Goal: Transaction & Acquisition: Purchase product/service

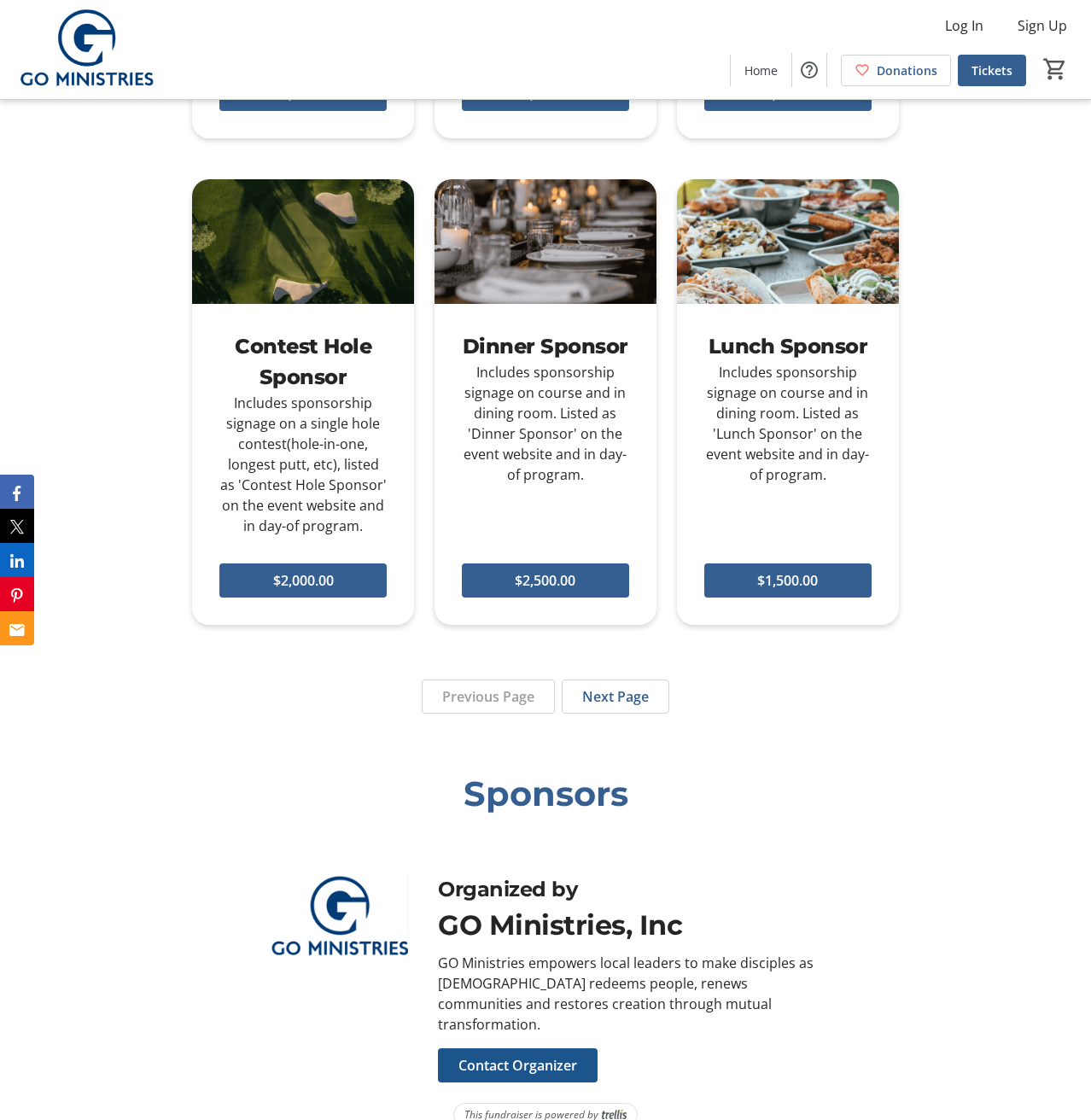
scroll to position [1447, 0]
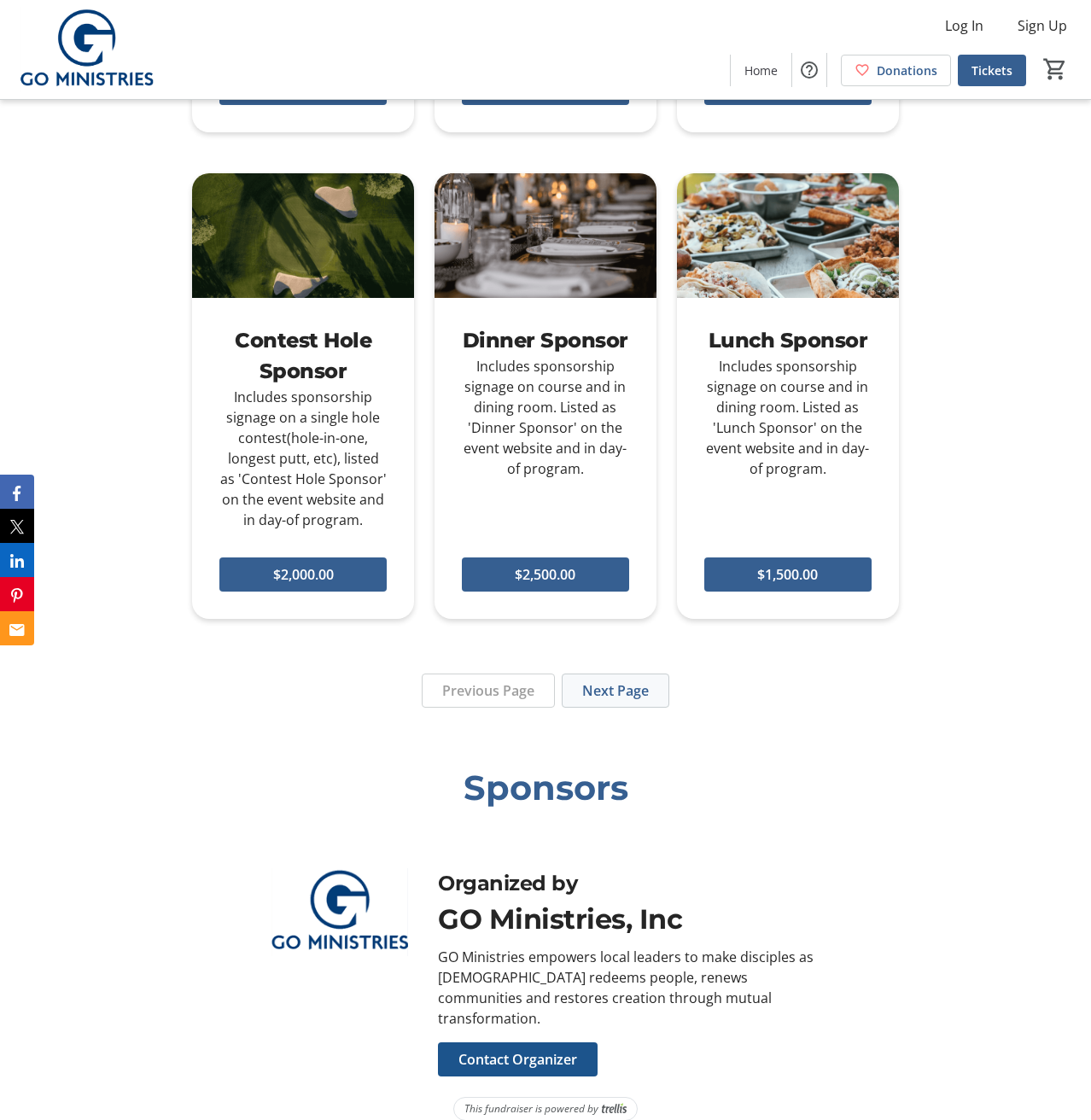
click at [607, 683] on span "Next Page" at bounding box center [615, 691] width 67 height 21
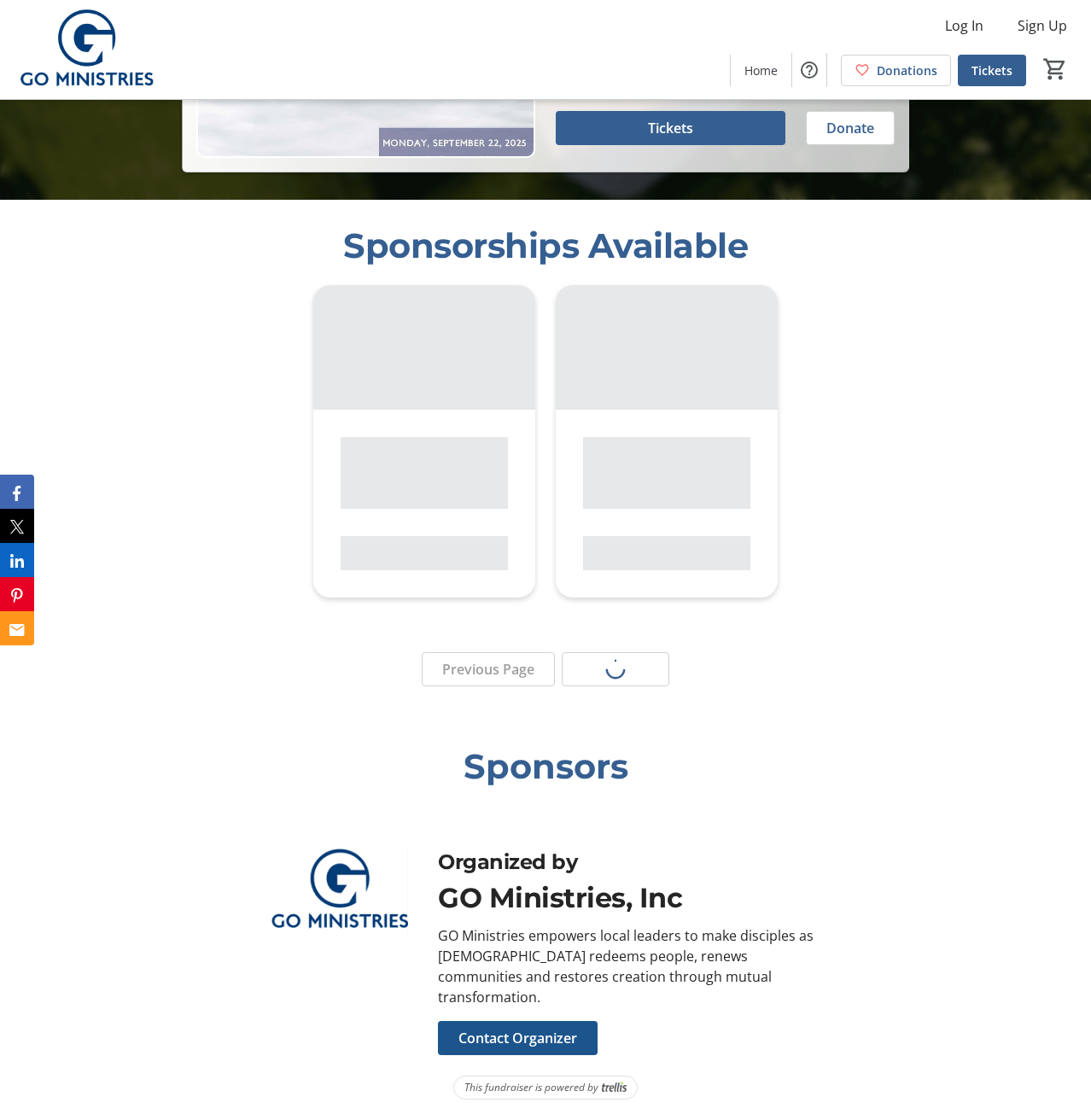
scroll to position [899, 0]
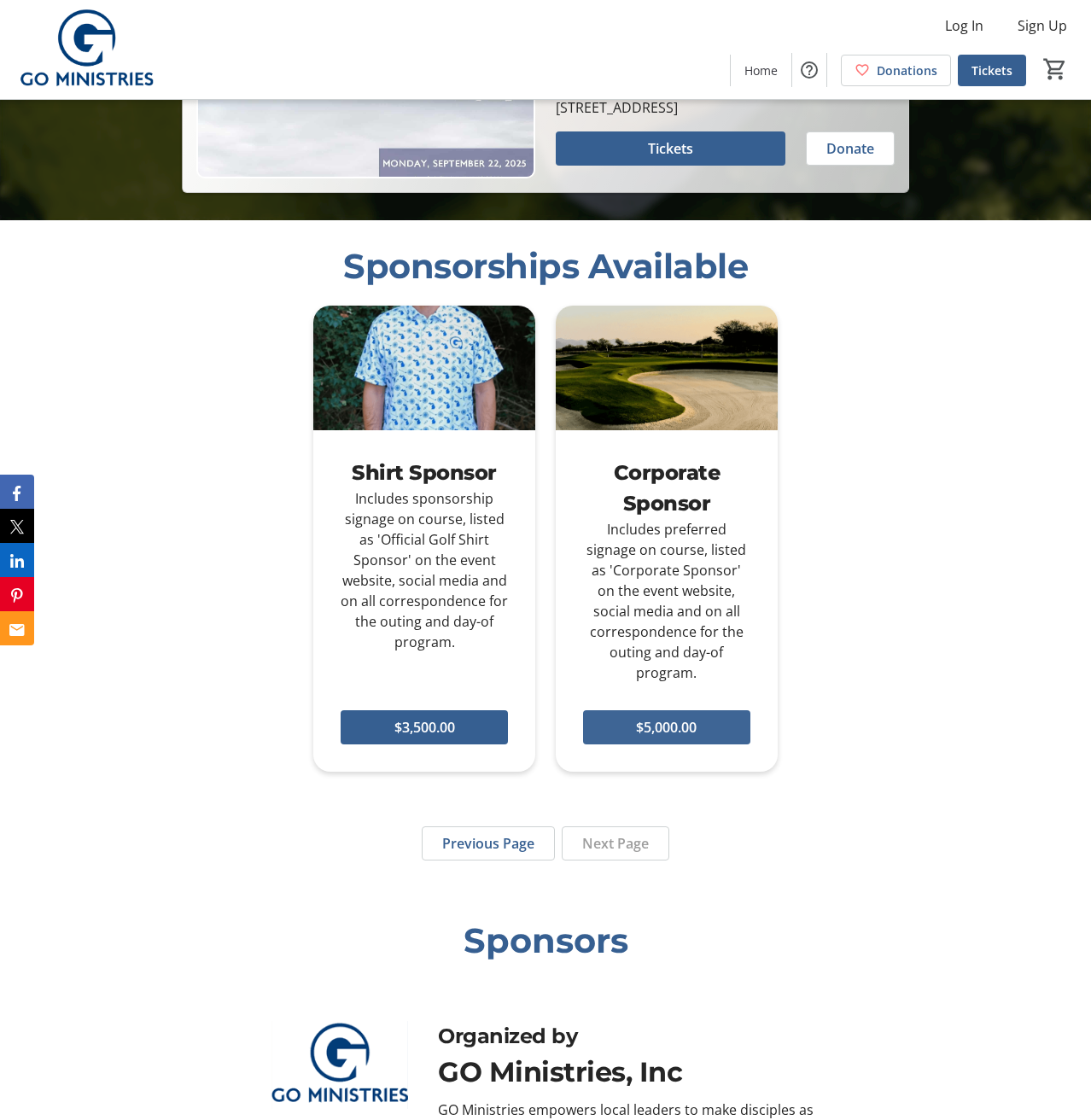
click at [644, 725] on span "$5,000.00" at bounding box center [666, 728] width 61 height 21
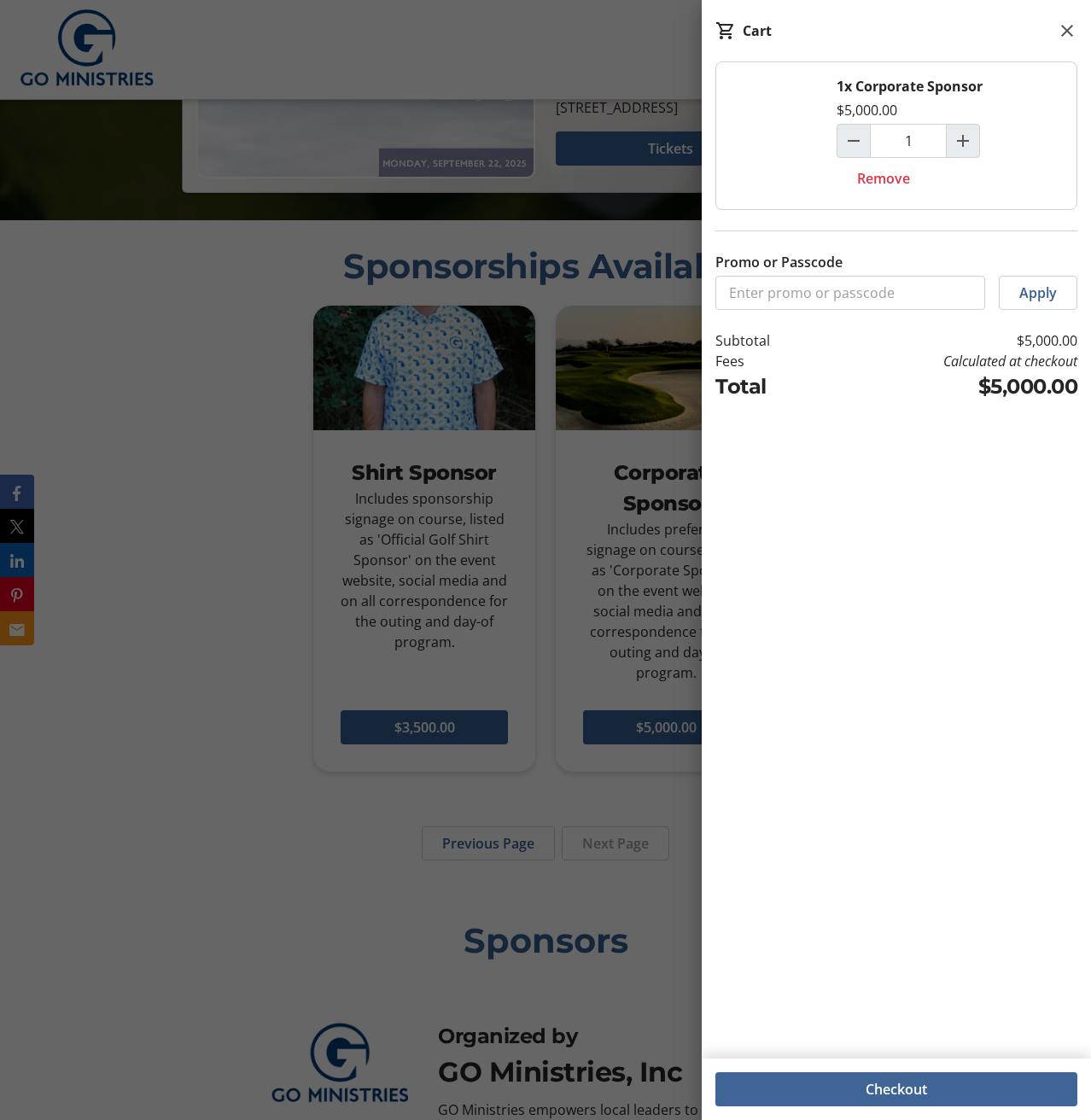
click at [898, 1084] on span "Checkout" at bounding box center [896, 1089] width 61 height 21
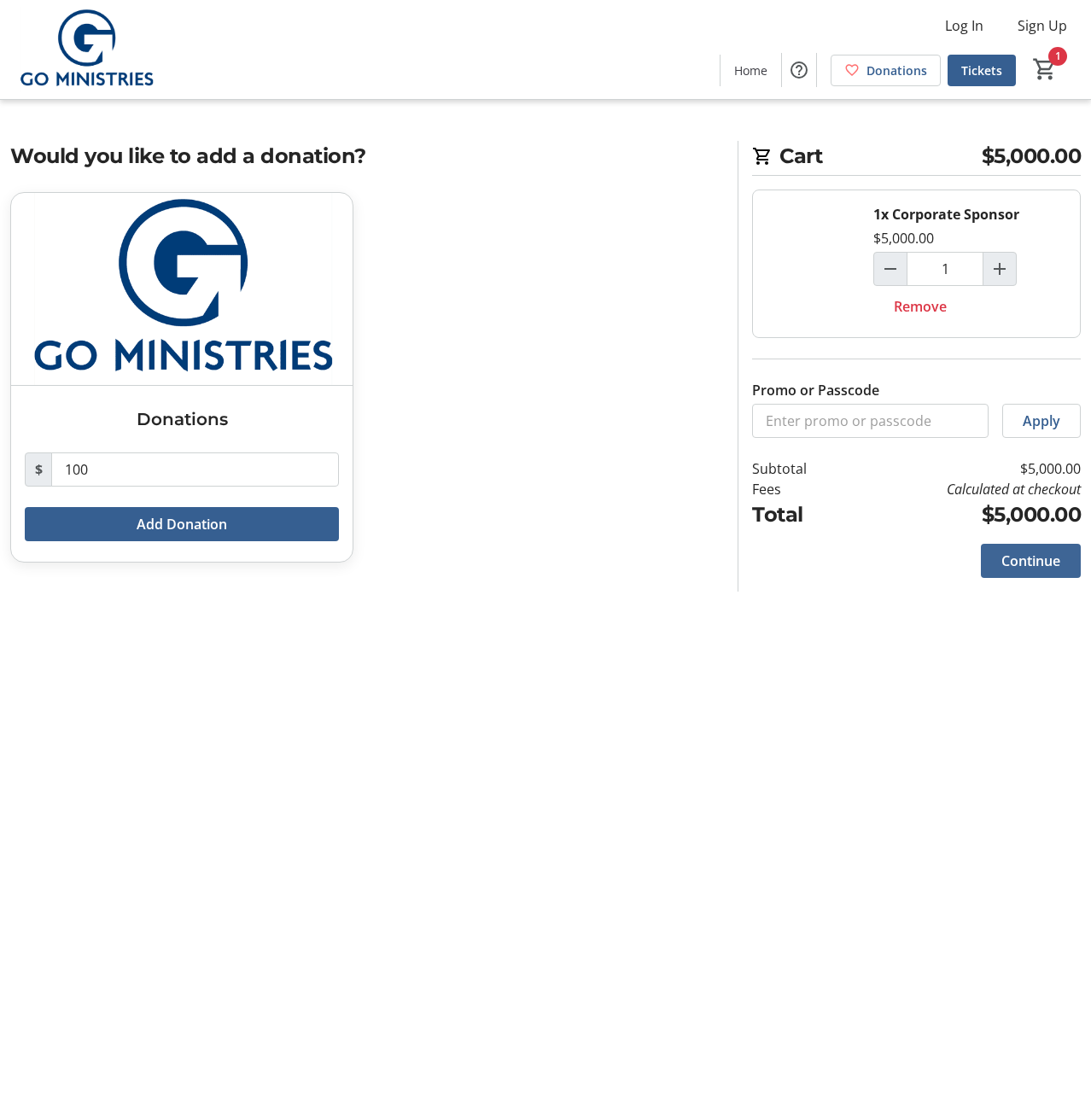
click at [1015, 560] on span "Continue" at bounding box center [1030, 560] width 59 height 21
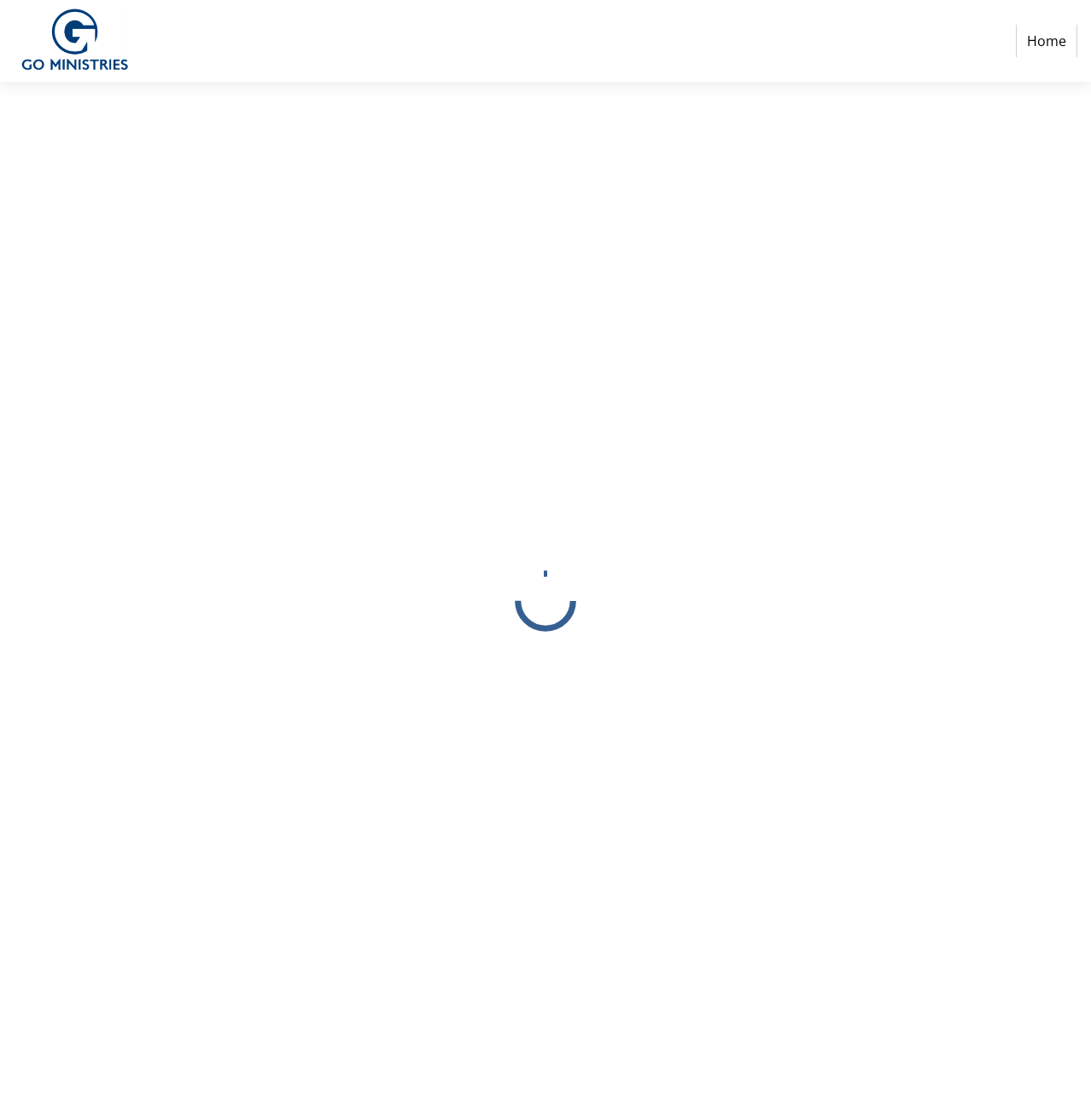
select select
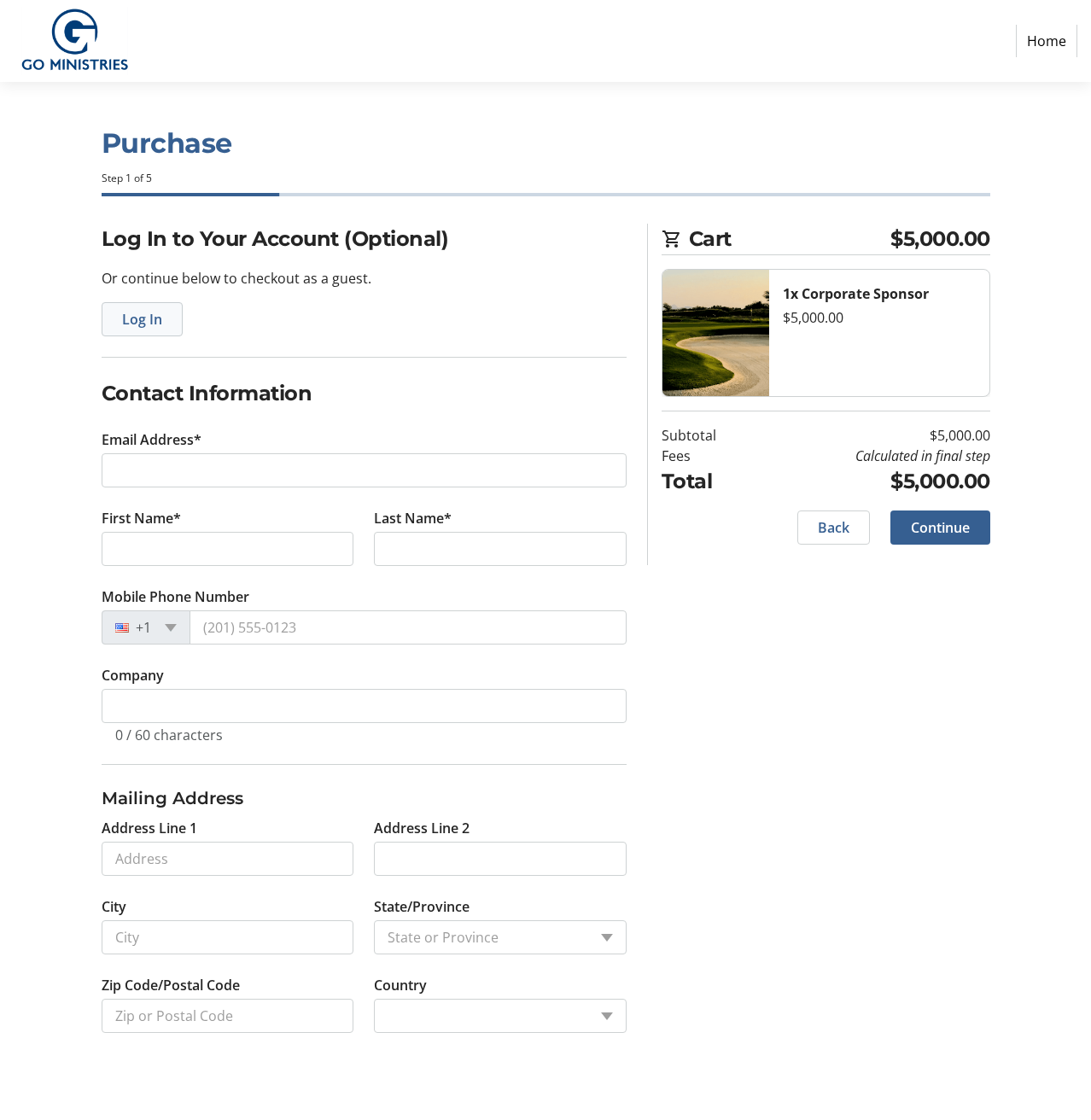
click at [133, 320] on span "Log In" at bounding box center [142, 319] width 40 height 21
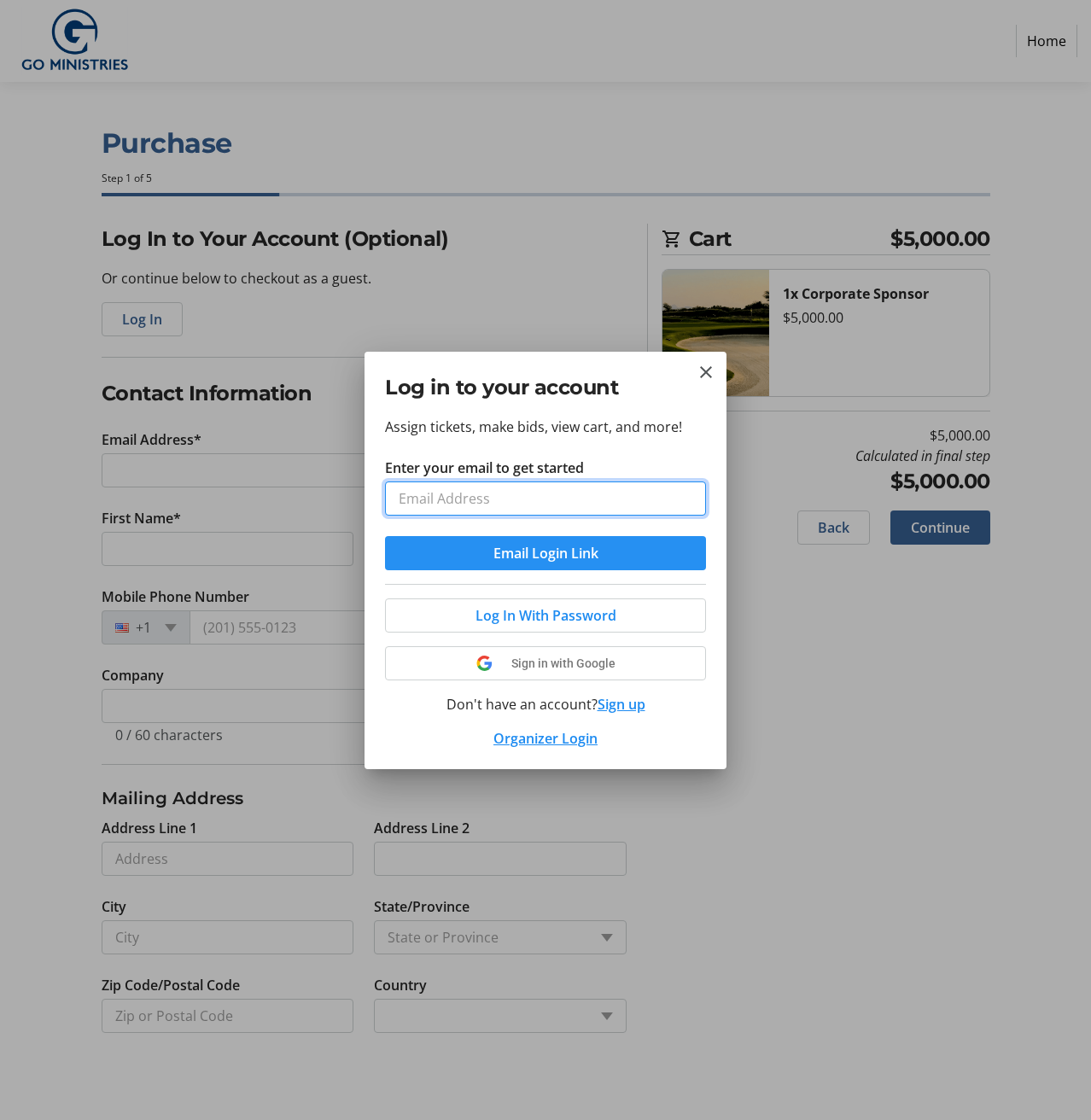
type input "[EMAIL_ADDRESS][DOMAIN_NAME]"
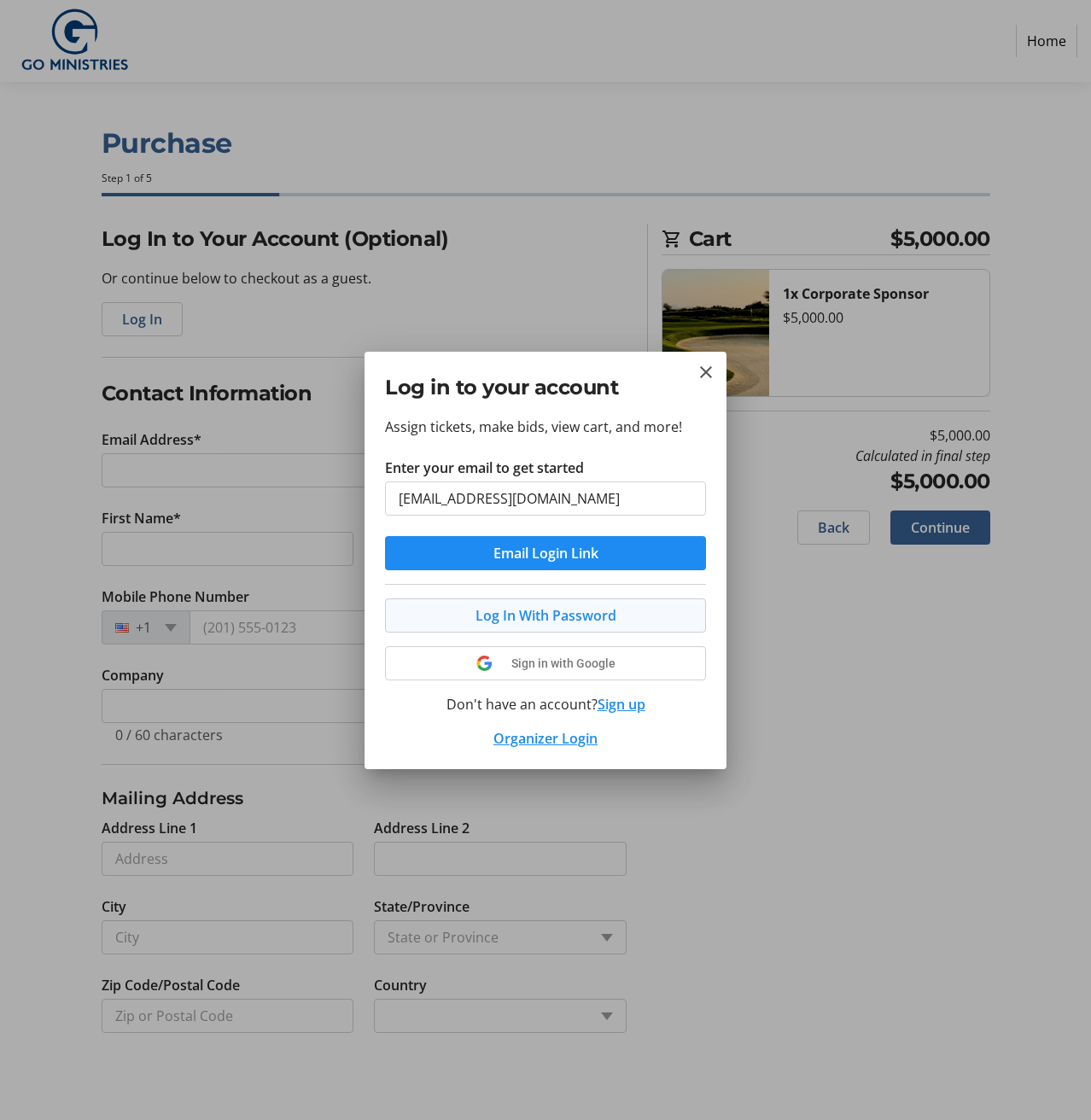
click at [480, 615] on span "Log In With Password" at bounding box center [546, 616] width 141 height 21
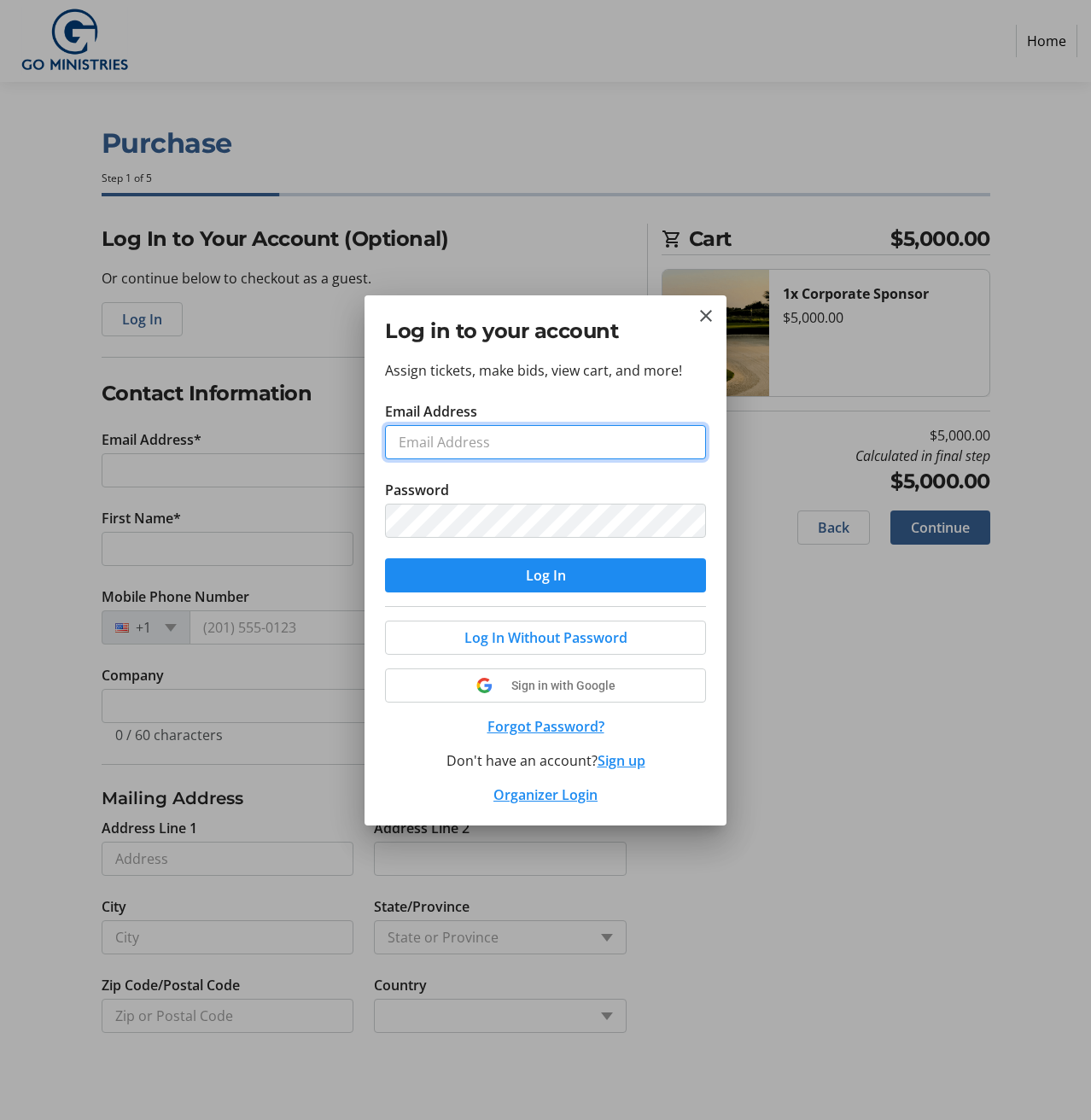
type input "[EMAIL_ADDRESS][DOMAIN_NAME]"
click at [701, 315] on mat-icon "Close" at bounding box center [706, 315] width 21 height 21
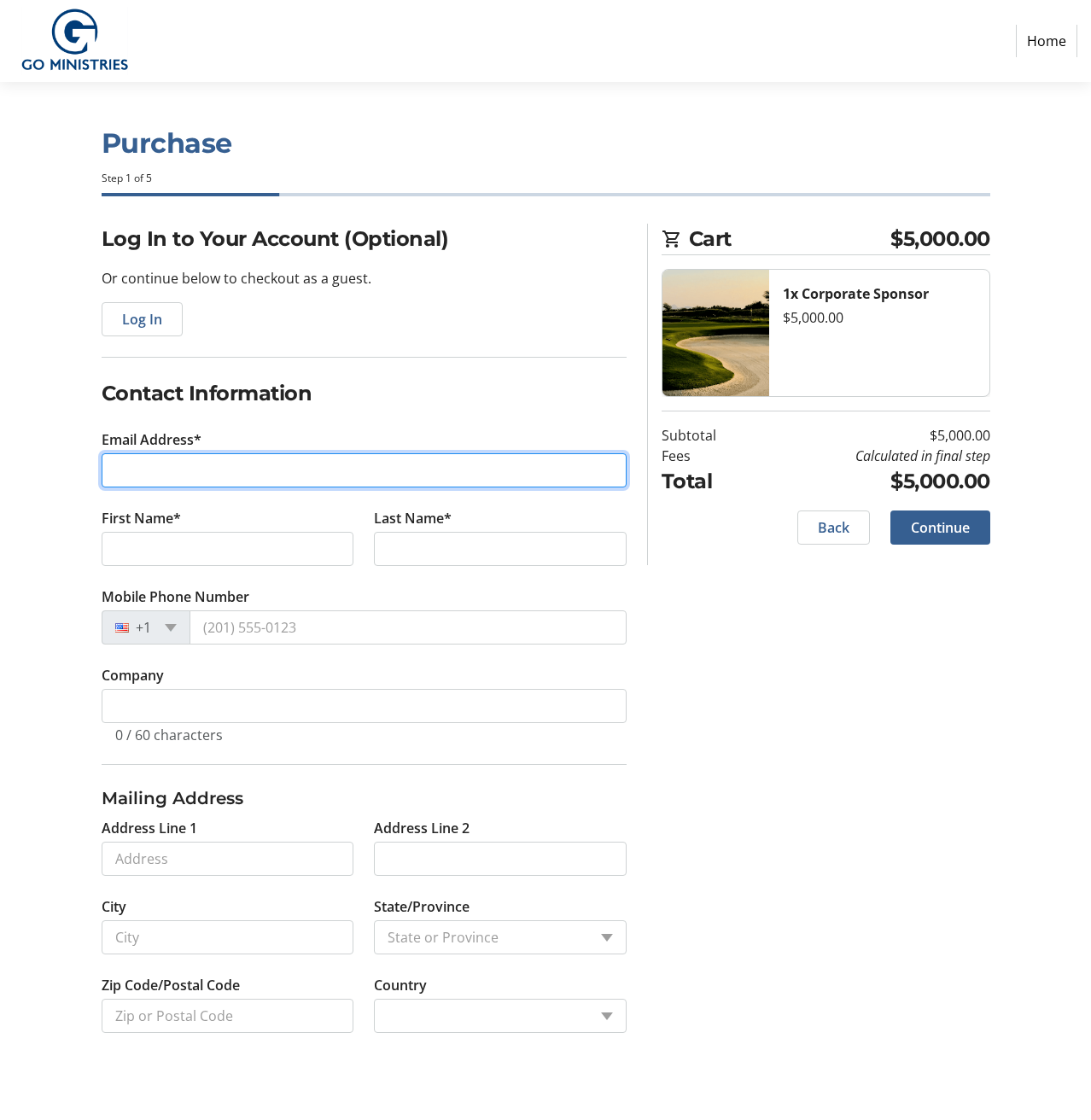
type input "[EMAIL_ADDRESS][DOMAIN_NAME]"
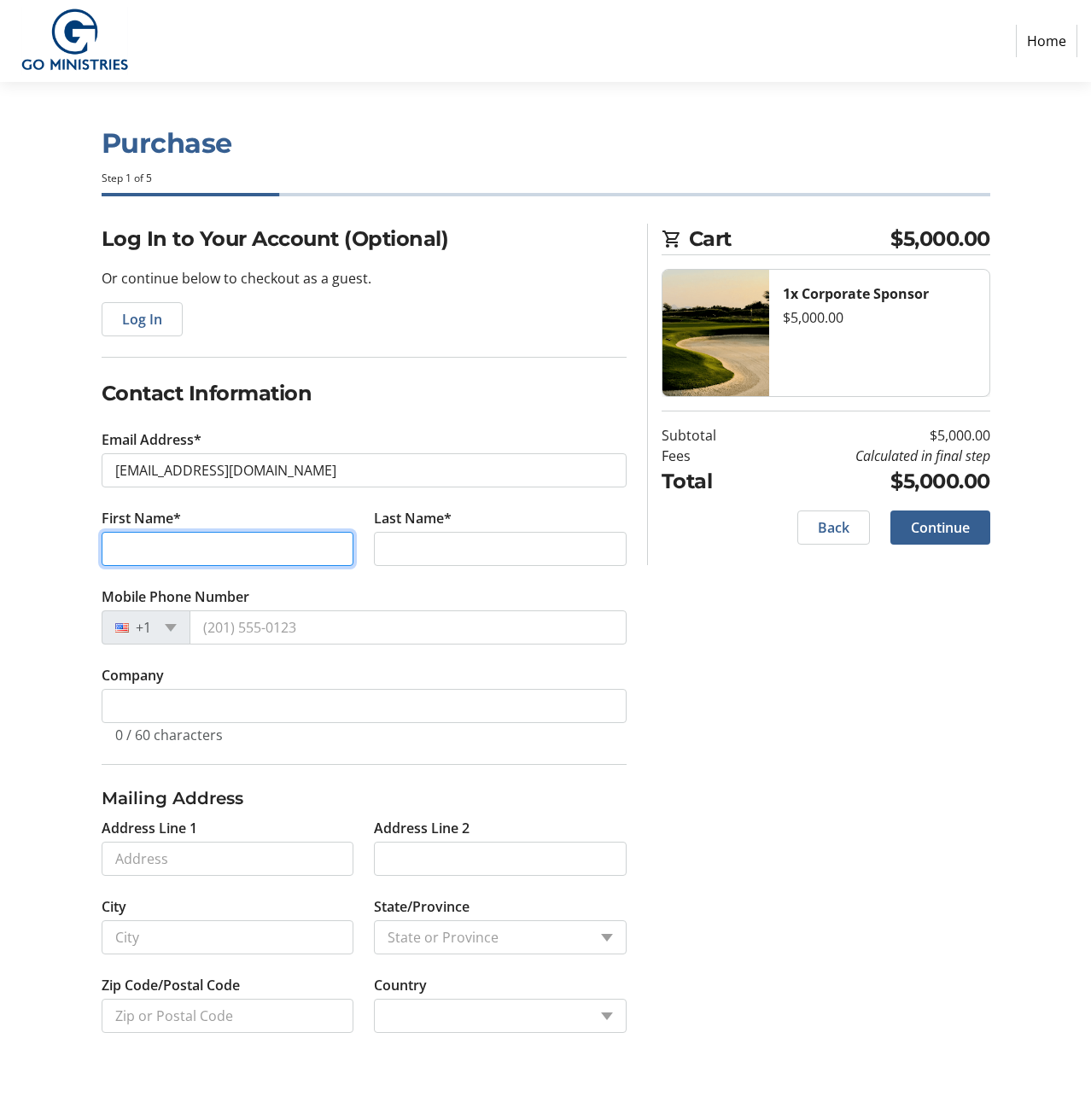
click at [333, 549] on input "First Name*" at bounding box center [227, 548] width 253 height 34
type input "[PERSON_NAME]"
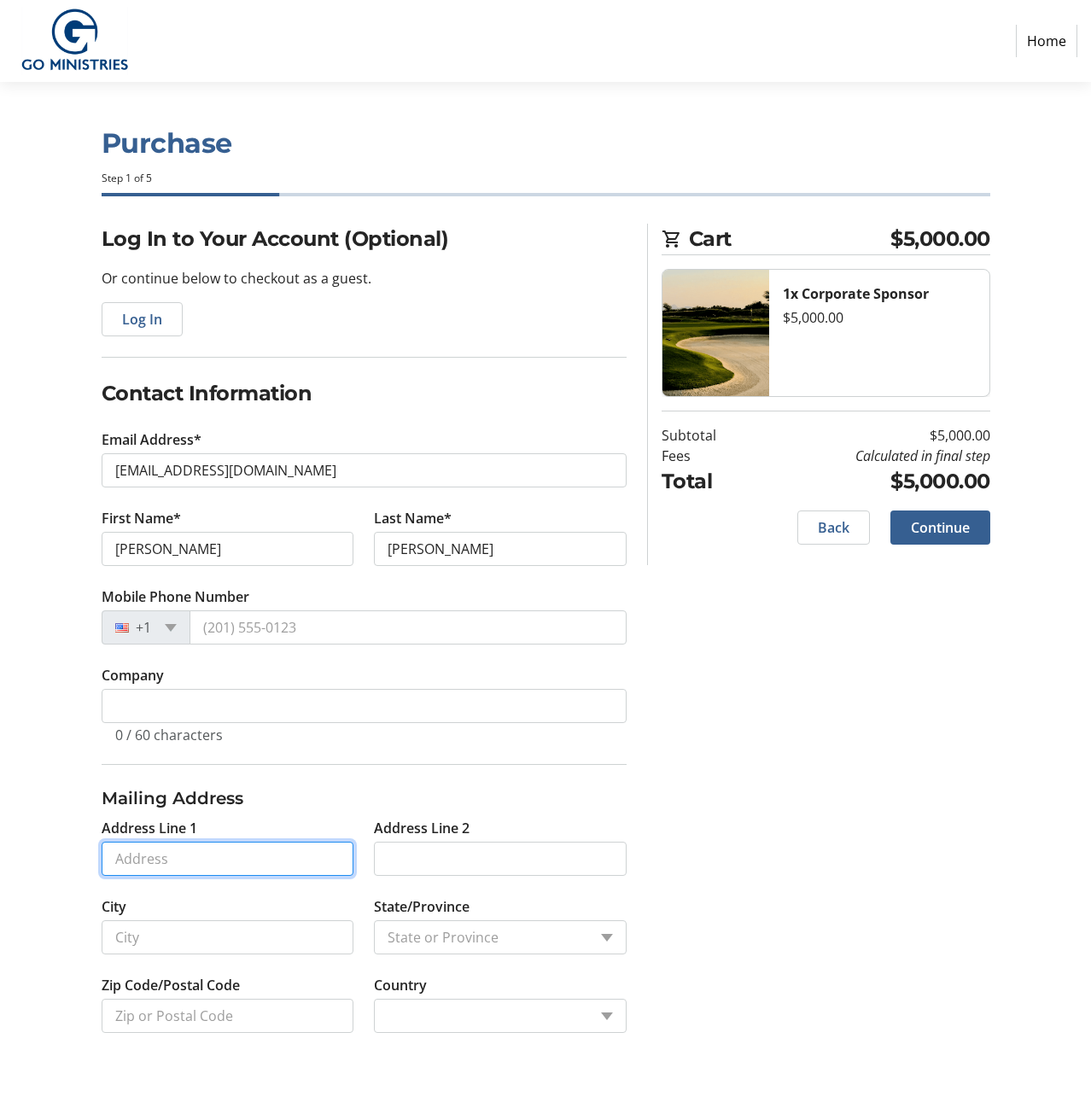
type input "[STREET_ADDRESS]"
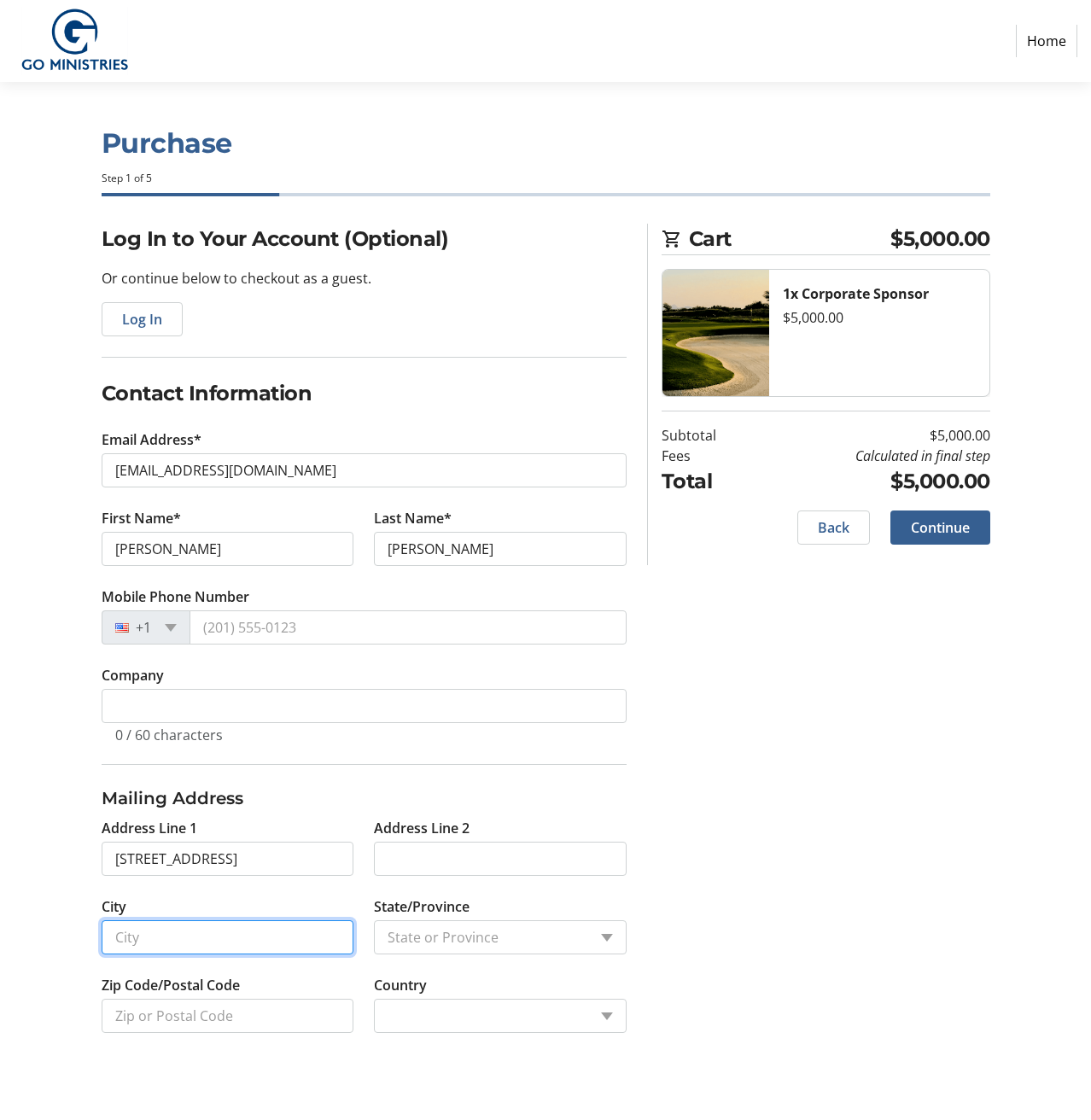
type input "Wheaton"
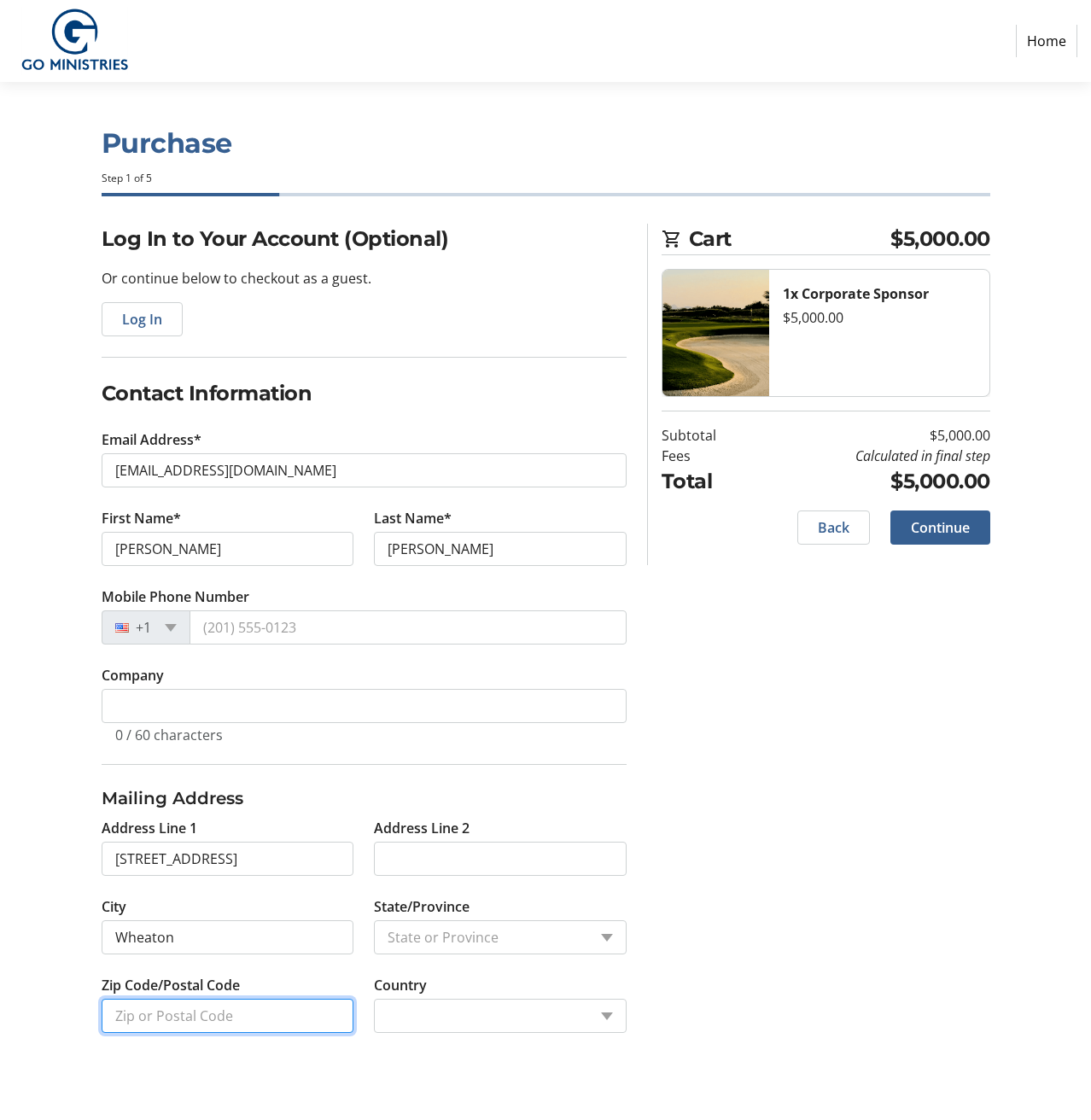
type input "60187"
select select "1: null"
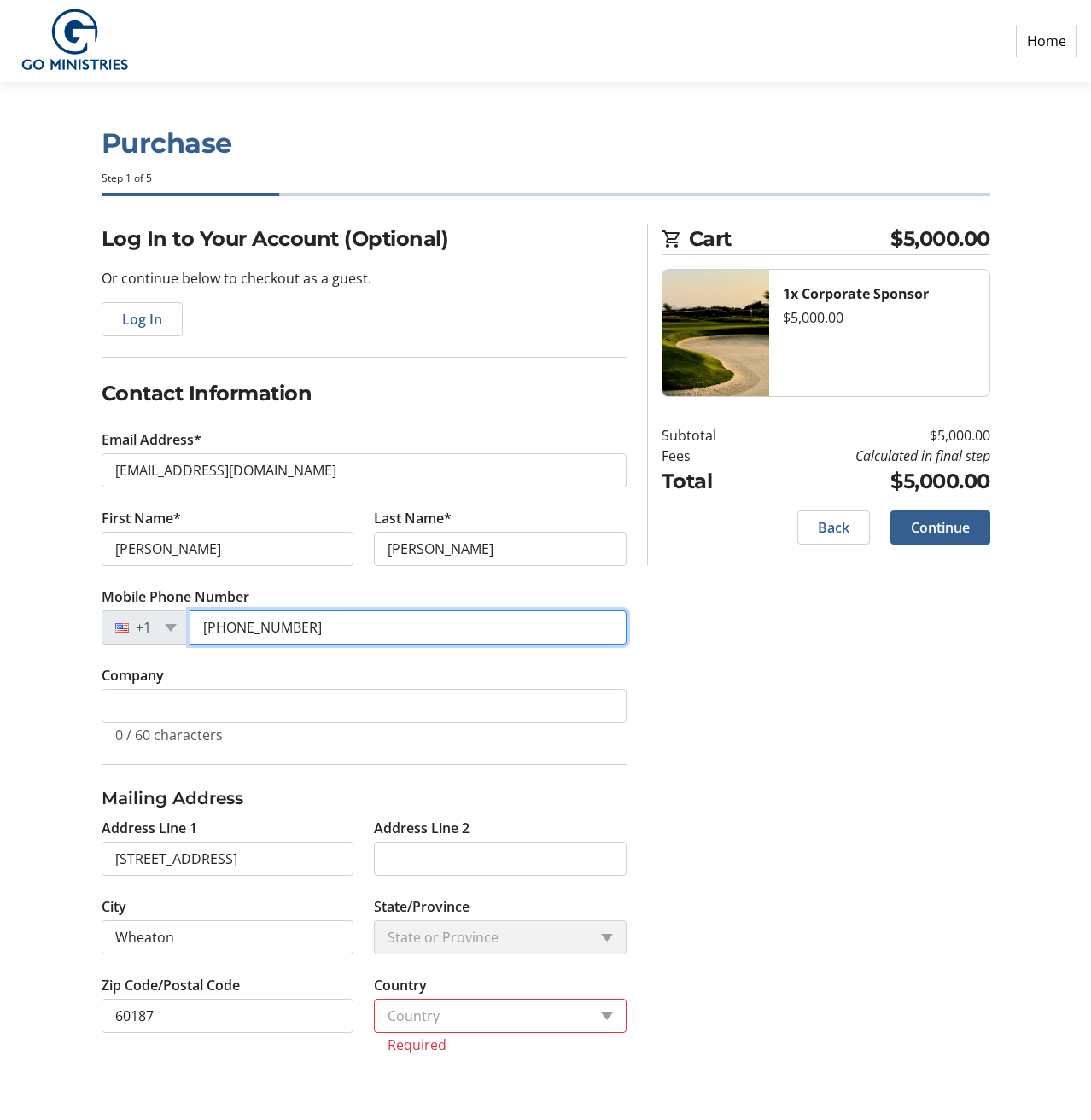
type input "[PHONE_NUMBER]"
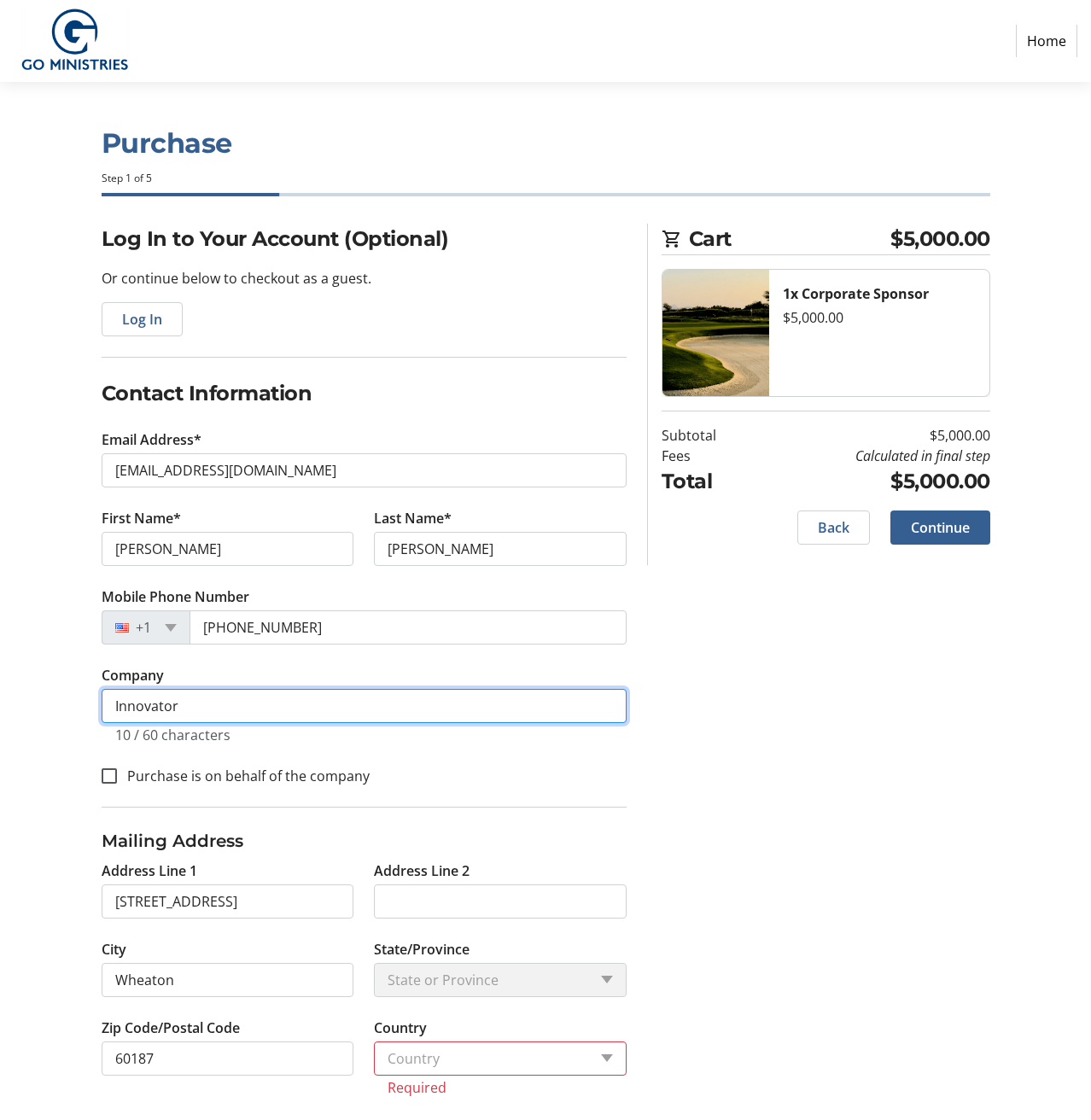
type input "Innovator"
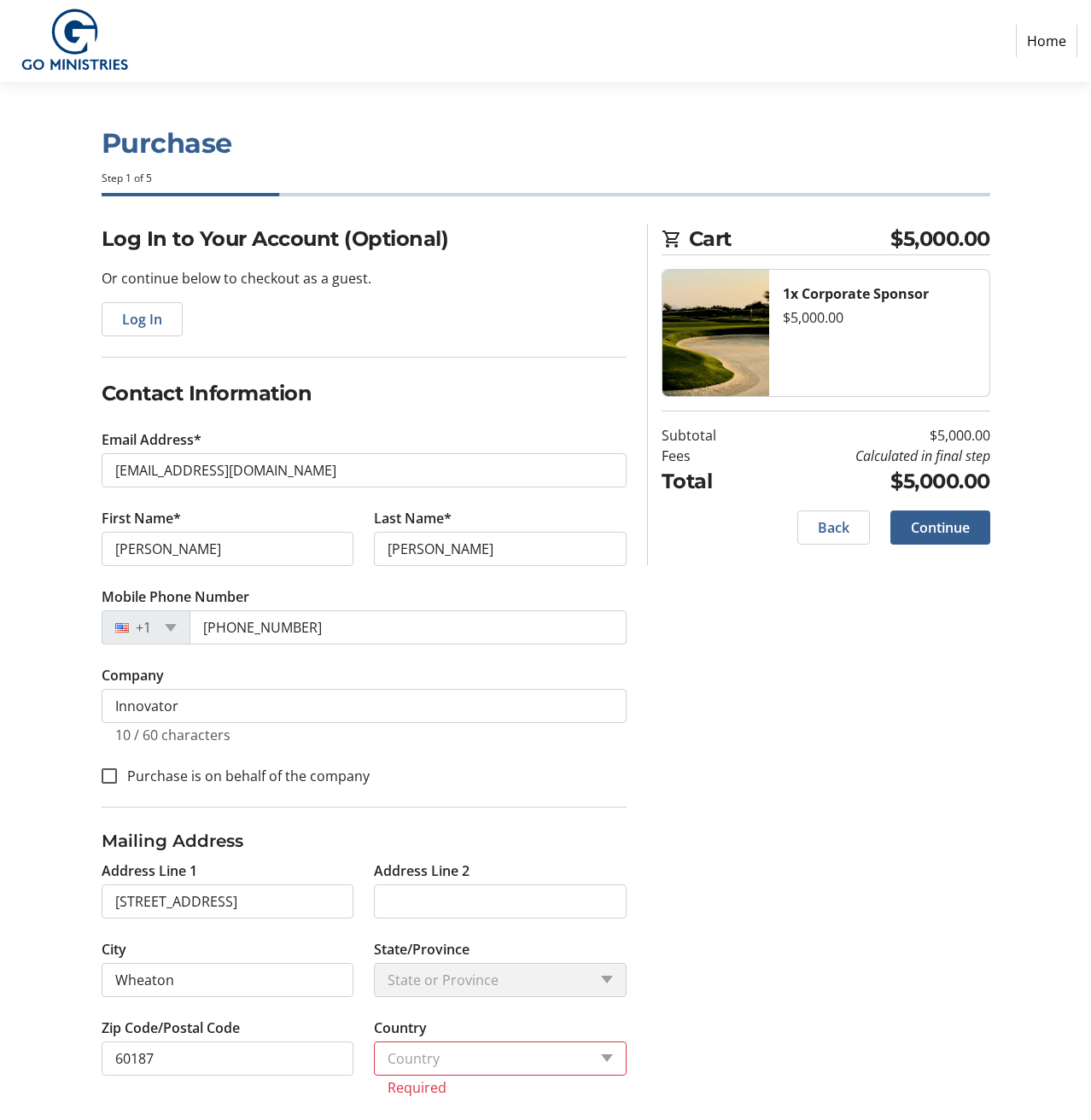
click at [696, 789] on div "Log In to Your Account (Optional) Or continue below to checkout as a guest. Log…" at bounding box center [546, 680] width 1091 height 913
click at [111, 775] on input "Purchase is on behalf of the company" at bounding box center [109, 775] width 15 height 15
checkbox input "true"
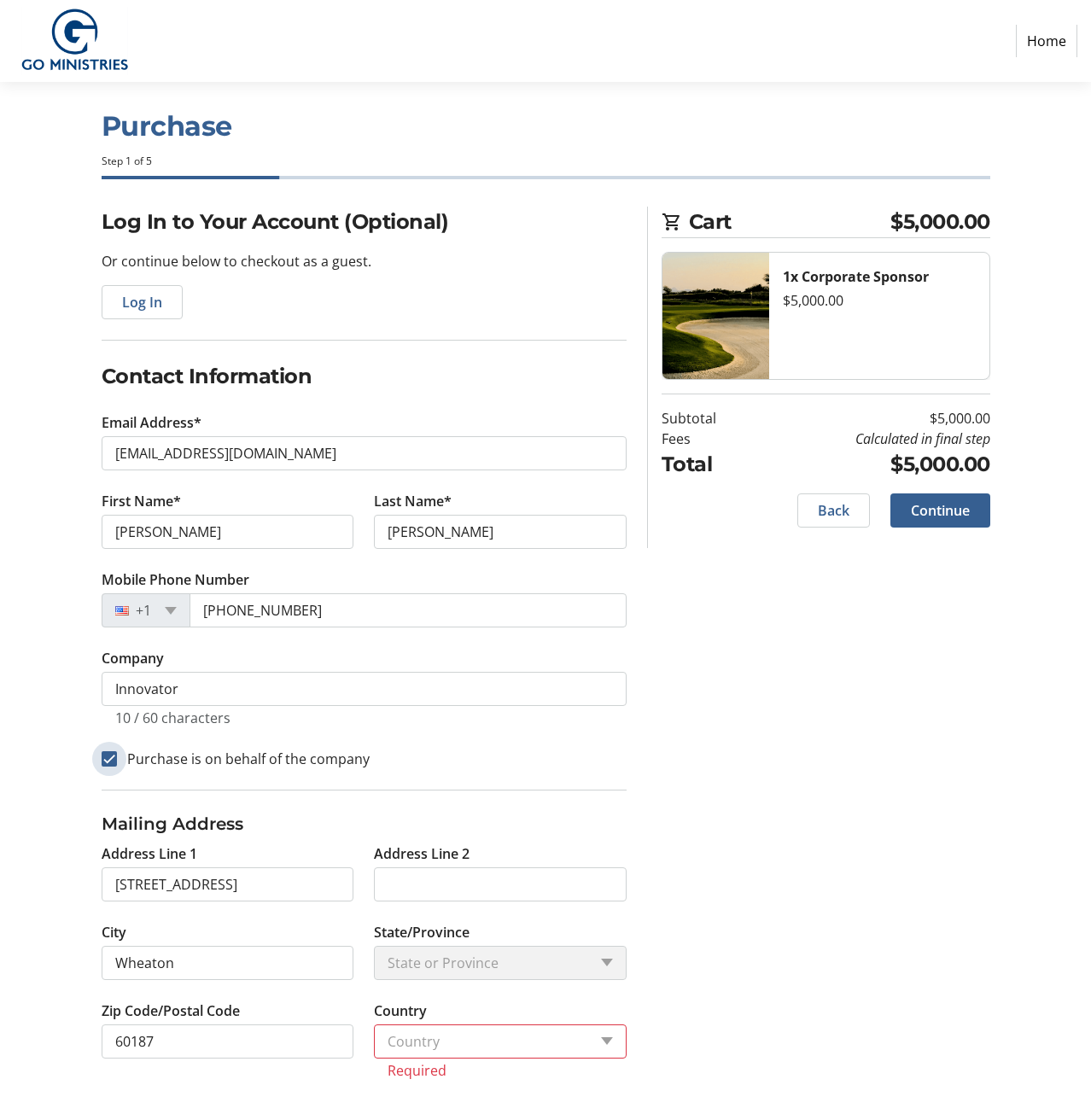
scroll to position [17, 0]
click at [433, 1042] on select "Country Country [GEOGRAPHIC_DATA] [GEOGRAPHIC_DATA] [GEOGRAPHIC_DATA] [GEOGRAPH…" at bounding box center [499, 1041] width 253 height 34
click at [399, 1037] on select "Country Country [GEOGRAPHIC_DATA] [GEOGRAPHIC_DATA] [GEOGRAPHIC_DATA] [GEOGRAPH…" at bounding box center [499, 1041] width 253 height 34
select select "US"
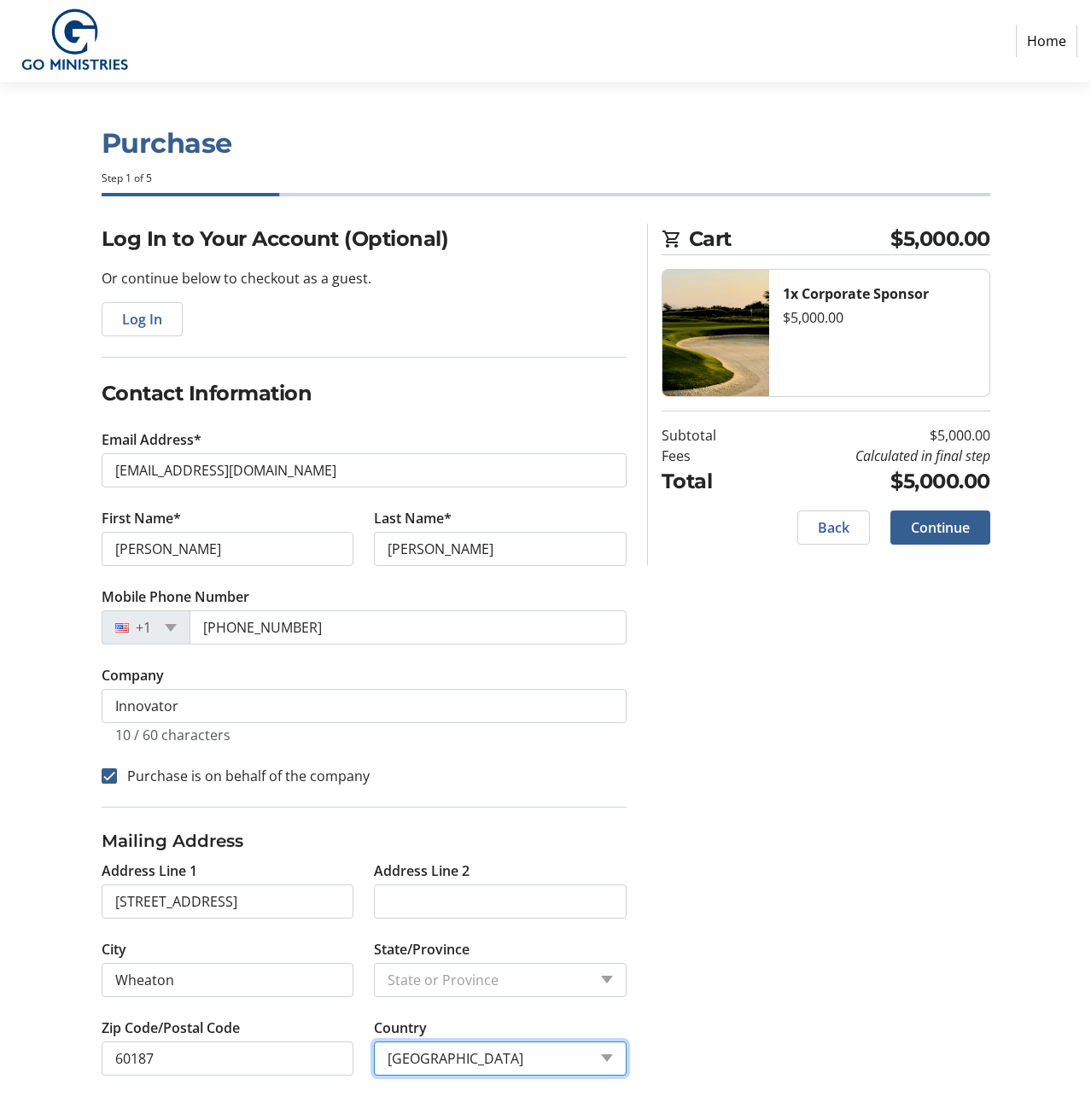
scroll to position [0, 0]
click at [400, 980] on select "State or Province State or [GEOGRAPHIC_DATA][US_STATE][GEOGRAPHIC_DATA] [US_STA…" at bounding box center [499, 979] width 253 height 34
select select "FL"
click at [638, 899] on div "Log In to Your Account (Optional) Or continue below to checkout as a guest. Log…" at bounding box center [546, 669] width 1091 height 893
click at [772, 876] on div "Log In to Your Account (Optional) Or continue below to checkout as a guest. Log…" at bounding box center [546, 669] width 1091 height 893
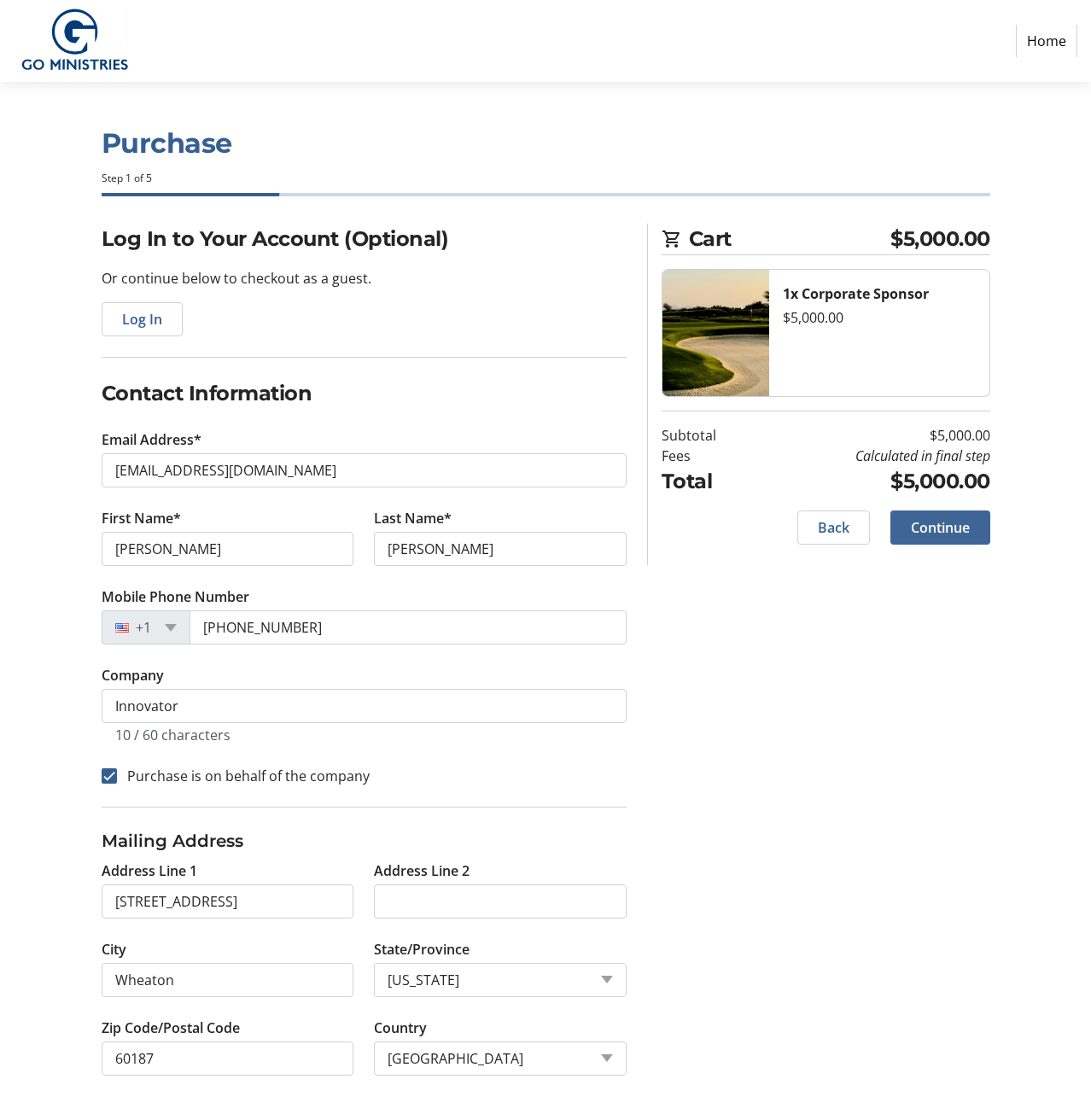
click at [935, 530] on span "Continue" at bounding box center [940, 528] width 59 height 21
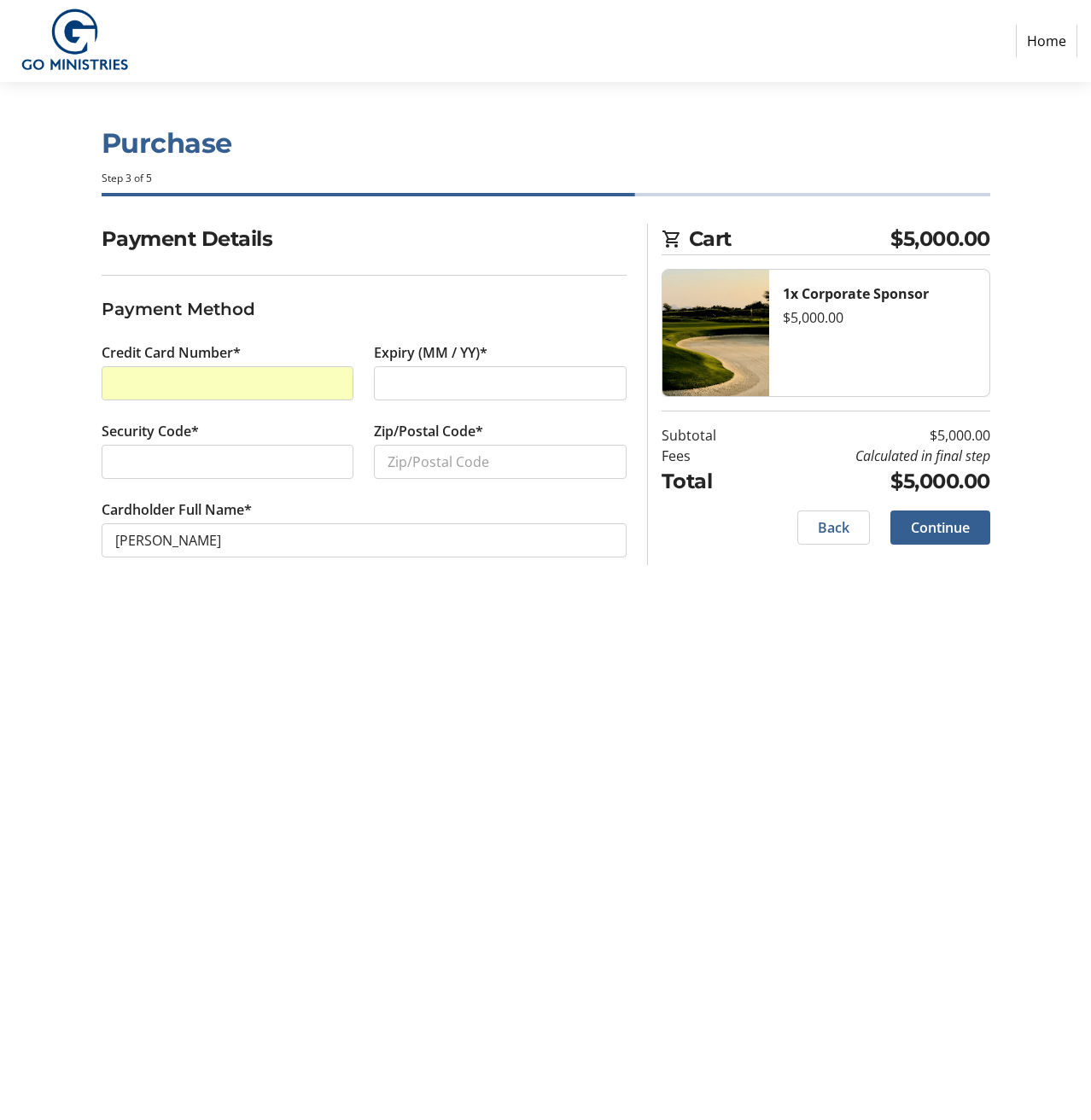
click at [432, 361] on label "Expiry (MM / YY)*" at bounding box center [430, 353] width 114 height 21
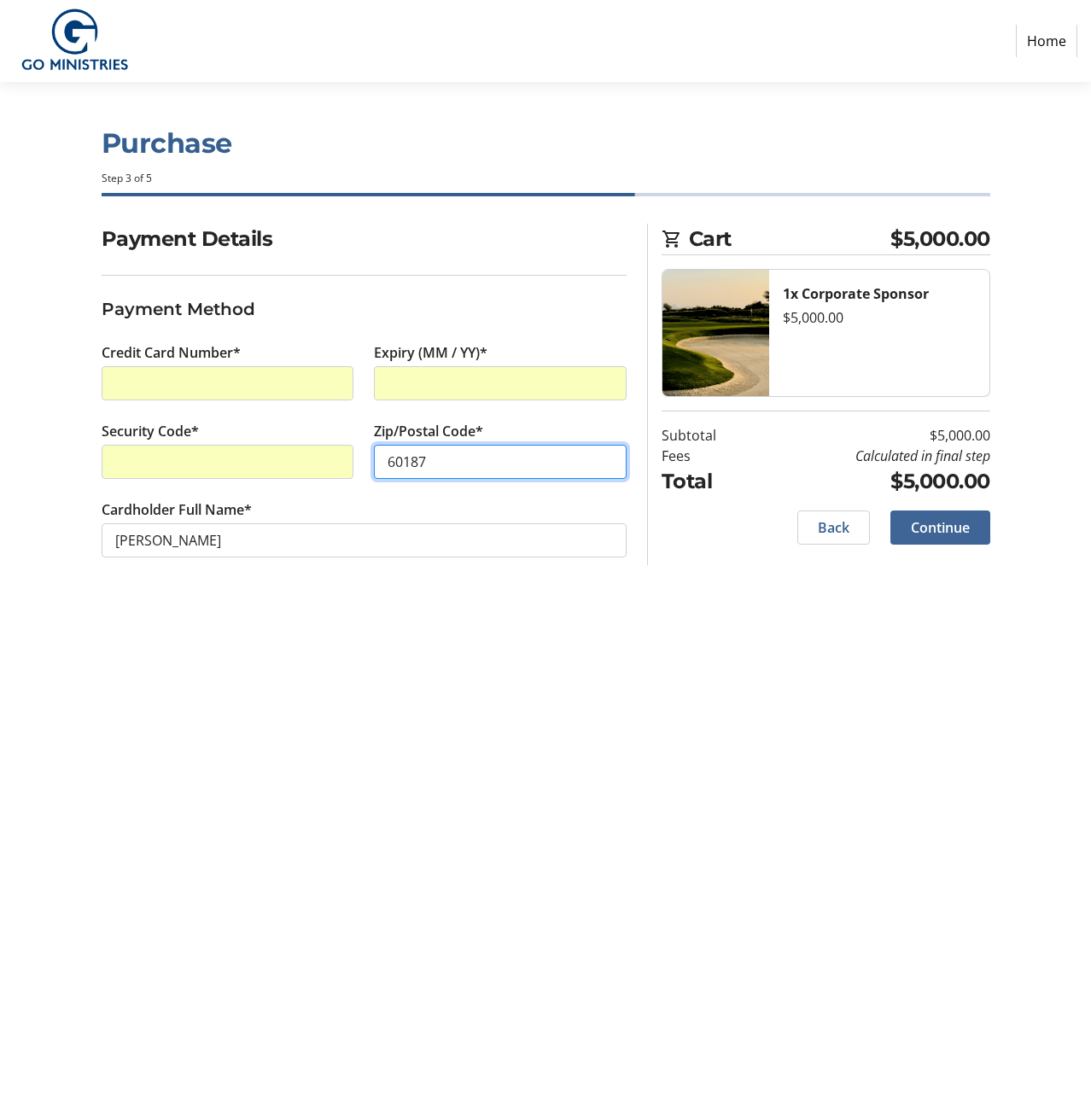
type input "60187"
click at [934, 529] on span "Continue" at bounding box center [940, 528] width 59 height 21
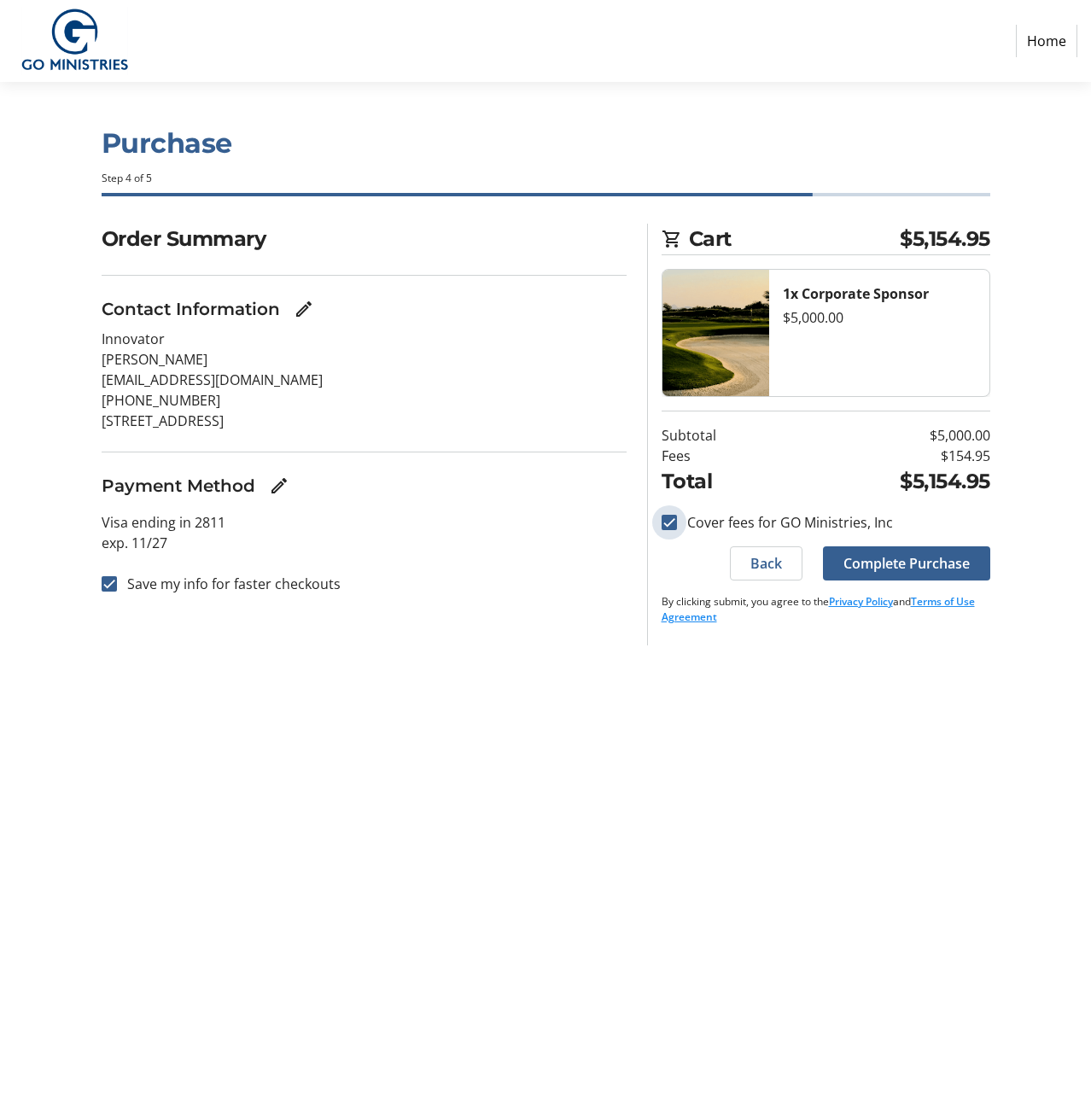
click at [666, 517] on input "Cover fees for GO Ministries, Inc" at bounding box center [669, 522] width 15 height 15
checkbox input "false"
click at [280, 488] on mat-icon "Edit Payment Method" at bounding box center [279, 485] width 21 height 21
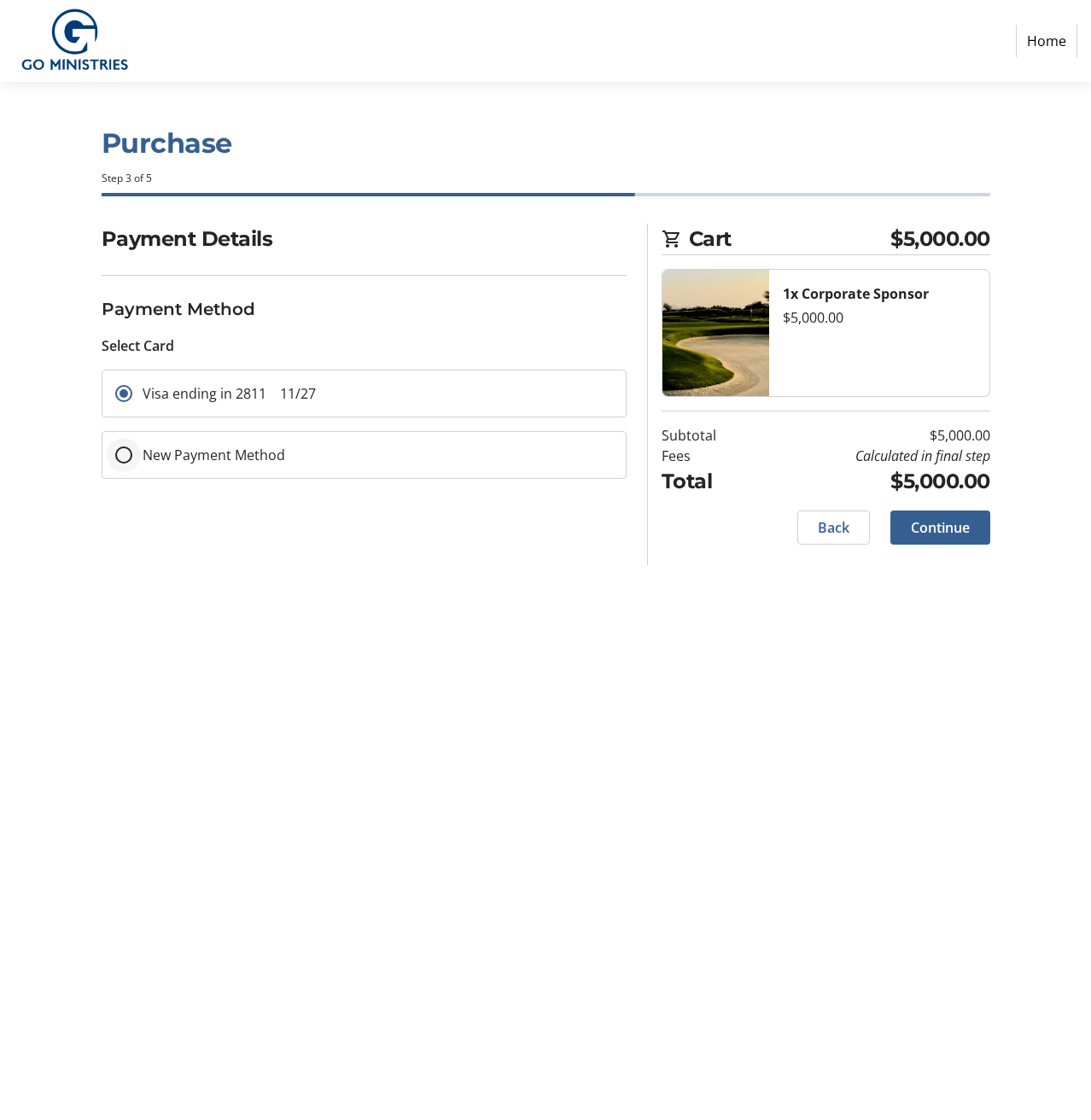
click at [132, 447] on div at bounding box center [124, 455] width 41 height 41
radio input "false"
radio input "true"
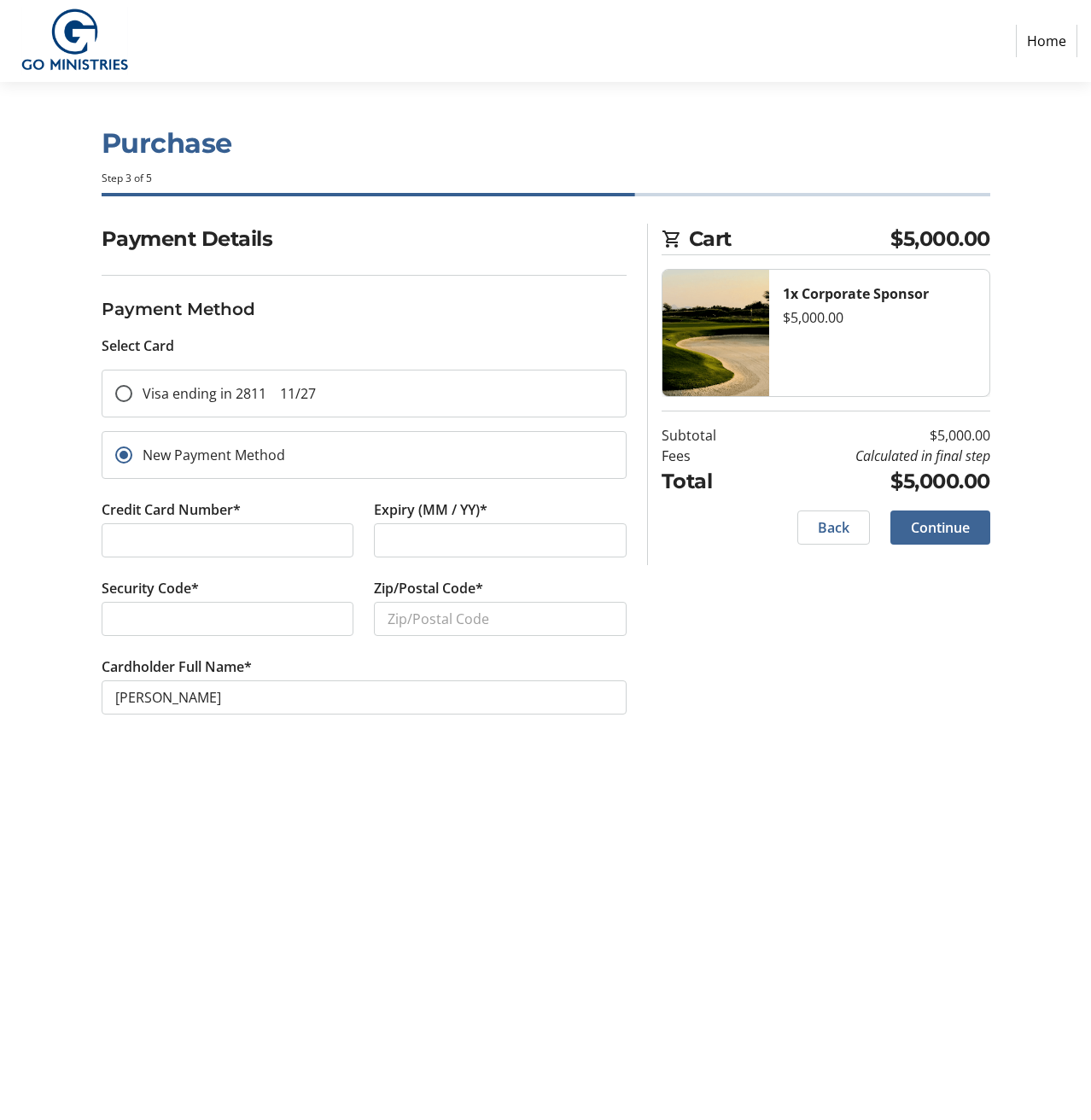
click at [928, 524] on span "Continue" at bounding box center [940, 528] width 59 height 21
click at [230, 525] on div at bounding box center [227, 540] width 253 height 34
type input "60187"
click at [931, 521] on span "Continue" at bounding box center [940, 528] width 59 height 21
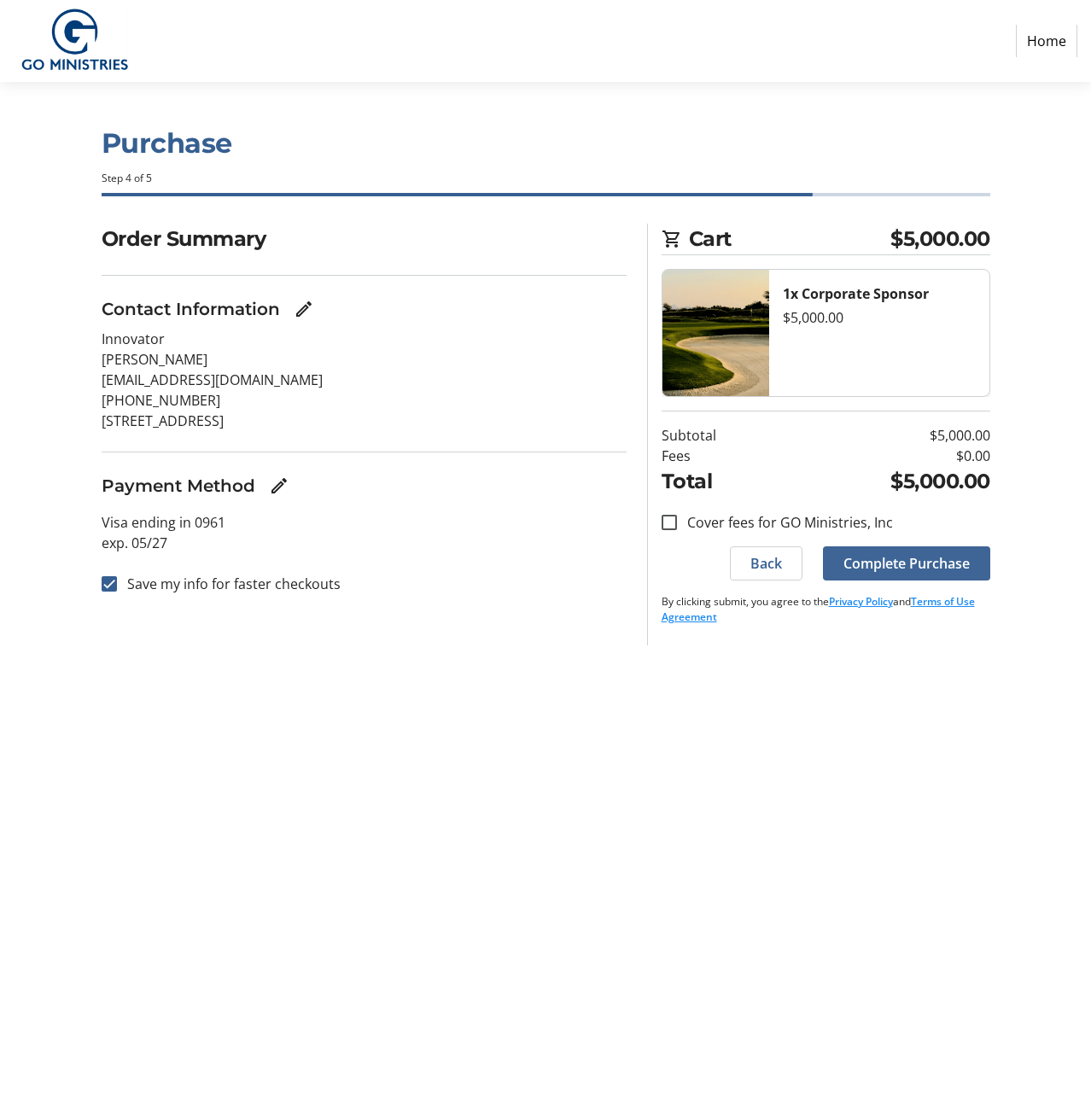
click at [899, 559] on span "Complete Purchase" at bounding box center [906, 563] width 127 height 21
